Goal: Contribute content: Add original content to the website for others to see

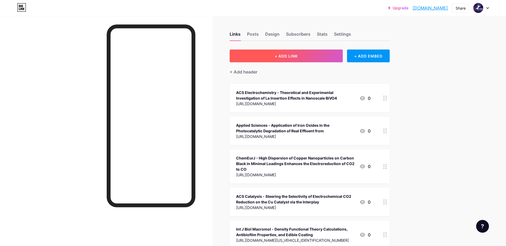
click at [312, 59] on button "+ ADD LINK" at bounding box center [286, 56] width 113 height 13
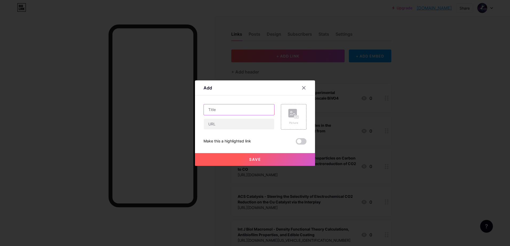
click at [239, 114] on input "text" at bounding box center [239, 110] width 70 height 11
paste input "Overcoming Stability Hurdles of Transition Metal Phosphides for H2 Evolution: A…"
type input "ChemSusChem - Overcoming Stability Hurdles of Transition Metal Phosphides for H…"
click at [240, 123] on input "text" at bounding box center [239, 124] width 70 height 11
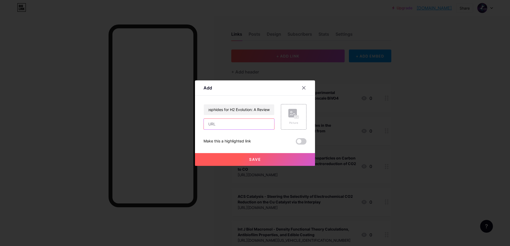
scroll to position [0, 0]
paste input "[URL][DOMAIN_NAME]"
type input "[URL][DOMAIN_NAME]"
click at [262, 163] on button "Save" at bounding box center [255, 159] width 120 height 13
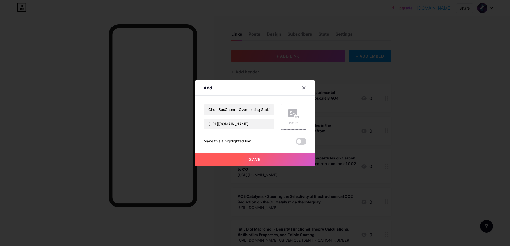
scroll to position [0, 0]
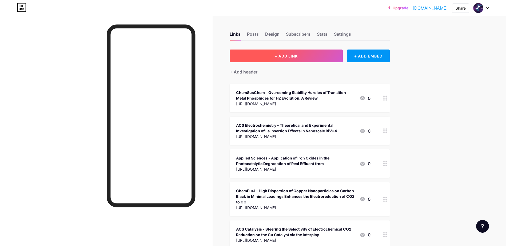
click at [307, 53] on button "+ ADD LINK" at bounding box center [286, 56] width 113 height 13
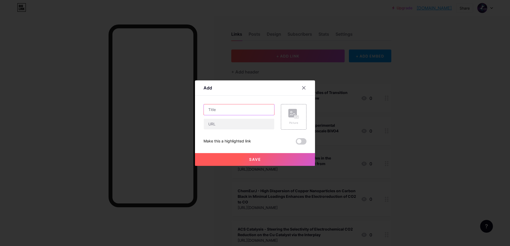
click at [240, 108] on input "text" at bounding box center [239, 110] width 70 height 11
click at [252, 111] on input "text" at bounding box center [239, 110] width 70 height 11
paste input "Journal of Power Sources"
paste input "Tailoring NiFeS microstructure through electrodeposition for high-performance"
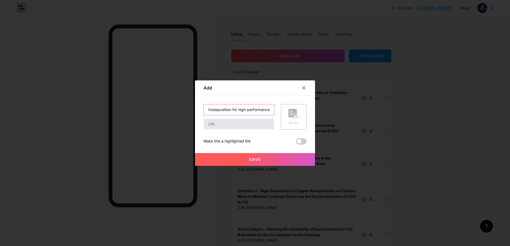
type input "Journal of Power Sources - Tailoring NiFeS microstructure through electrodeposi…"
click at [249, 126] on input "text" at bounding box center [239, 124] width 70 height 11
paste input "[URL][DOMAIN_NAME][US_VEHICLE_IDENTIFICATION_NUMBER]"
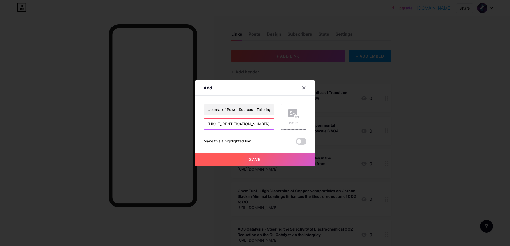
type input "[URL][DOMAIN_NAME][US_VEHICLE_IDENTIFICATION_NUMBER]"
click at [261, 171] on div at bounding box center [255, 123] width 510 height 246
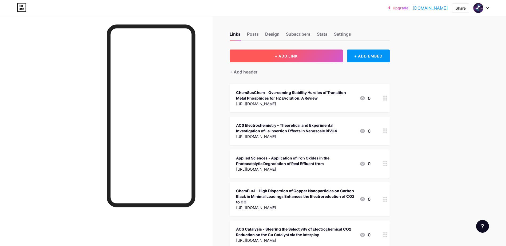
click at [279, 60] on button "+ ADD LINK" at bounding box center [286, 56] width 113 height 13
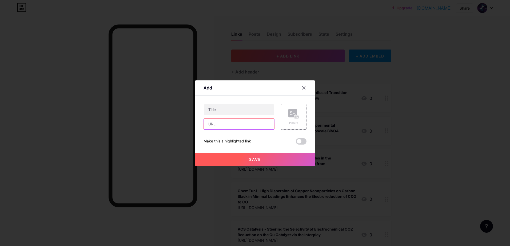
click at [242, 128] on input "text" at bounding box center [239, 124] width 70 height 11
paste input "[URL][DOMAIN_NAME][US_VEHICLE_IDENTIFICATION_NUMBER]"
type input "[URL][DOMAIN_NAME][US_VEHICLE_IDENTIFICATION_NUMBER]"
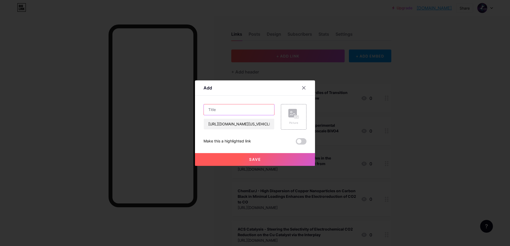
click at [241, 111] on input "text" at bounding box center [239, 110] width 70 height 11
drag, startPoint x: 240, startPoint y: 83, endPoint x: 274, endPoint y: 97, distance: 36.6
click at [274, 97] on div "Add Content YouTube Play YouTube video without leaving your page. ADD Vimeo Pla…" at bounding box center [255, 124] width 120 height 86
click at [307, 89] on div at bounding box center [304, 88] width 10 height 10
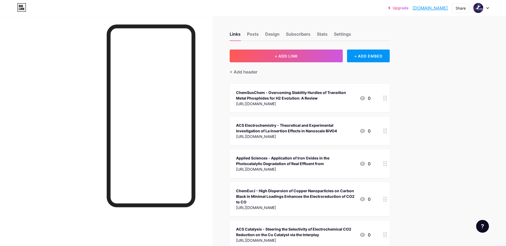
click at [265, 53] on button "+ ADD LINK" at bounding box center [286, 56] width 113 height 13
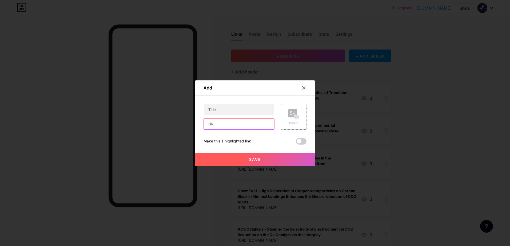
click at [238, 127] on input "text" at bounding box center [239, 124] width 70 height 11
paste input "[URL][DOMAIN_NAME][US_VEHICLE_IDENTIFICATION_NUMBER]"
type input "[URL][DOMAIN_NAME][US_VEHICLE_IDENTIFICATION_NUMBER]"
click at [233, 108] on input "text" at bounding box center [239, 110] width 70 height 11
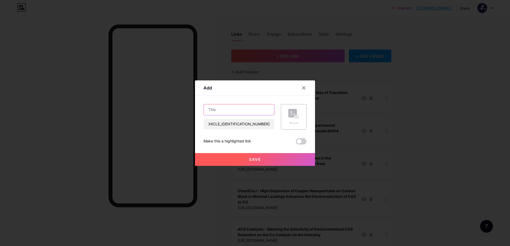
scroll to position [0, 0]
paste input "Journal of Power Sources"
paste input "Tailoring NiFeS microstructure through electrodeposition for high-performance"
type input "Journal of Power Sources - Tailoring NiFeS microstructure through electrodeposi…"
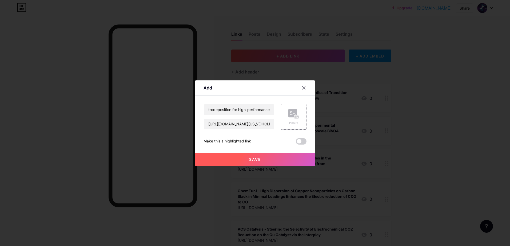
click at [263, 164] on button "Save" at bounding box center [255, 159] width 120 height 13
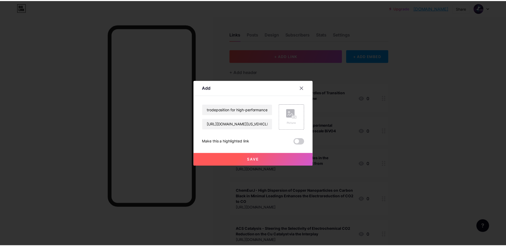
scroll to position [0, 0]
